Goal: Transaction & Acquisition: Purchase product/service

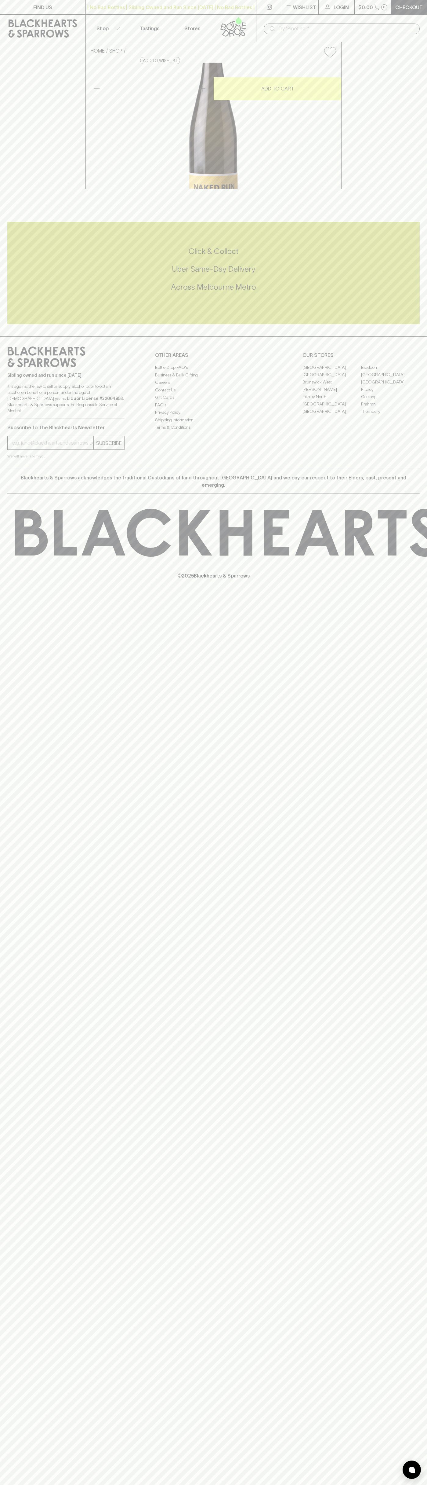
click at [412, 157] on div "HOME SHOP Naked Run The First Riesling 2024 $27.00 Add to wishlist 10% discount…" at bounding box center [213, 115] width 427 height 147
click at [69, 1484] on html "FIND US | No Bad Bottles | Sibling Owned and Run Since 2006 | No Bad Bottles | …" at bounding box center [213, 742] width 427 height 1485
click at [0, 897] on div "FIND US | No Bad Bottles | Sibling Owned and Run Since 2006 | No Bad Bottles | …" at bounding box center [213, 742] width 427 height 1485
